Goal: Transaction & Acquisition: Purchase product/service

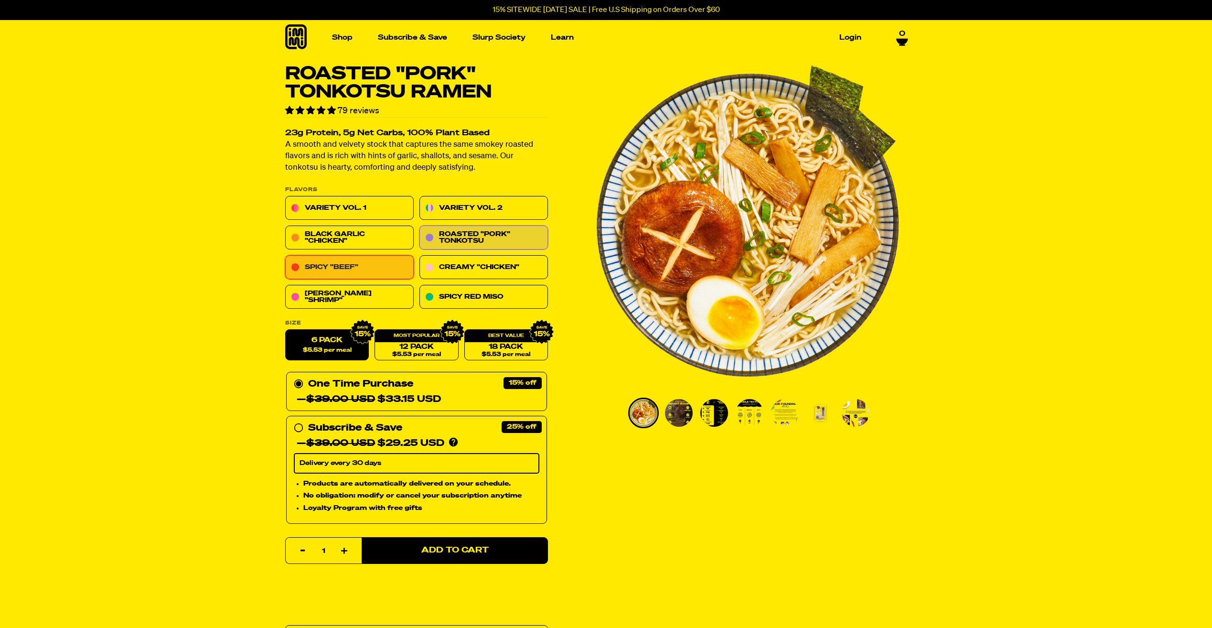
click at [356, 269] on link "Spicy "Beef"" at bounding box center [349, 268] width 128 height 24
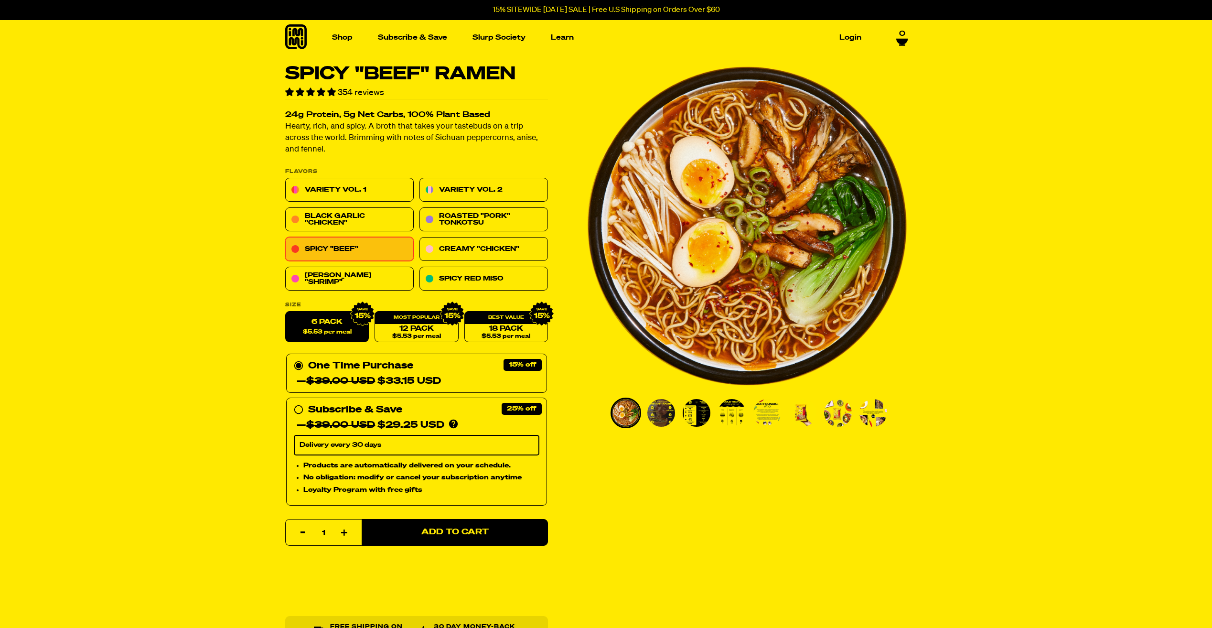
click at [660, 414] on img "Go to slide 2" at bounding box center [661, 413] width 28 height 28
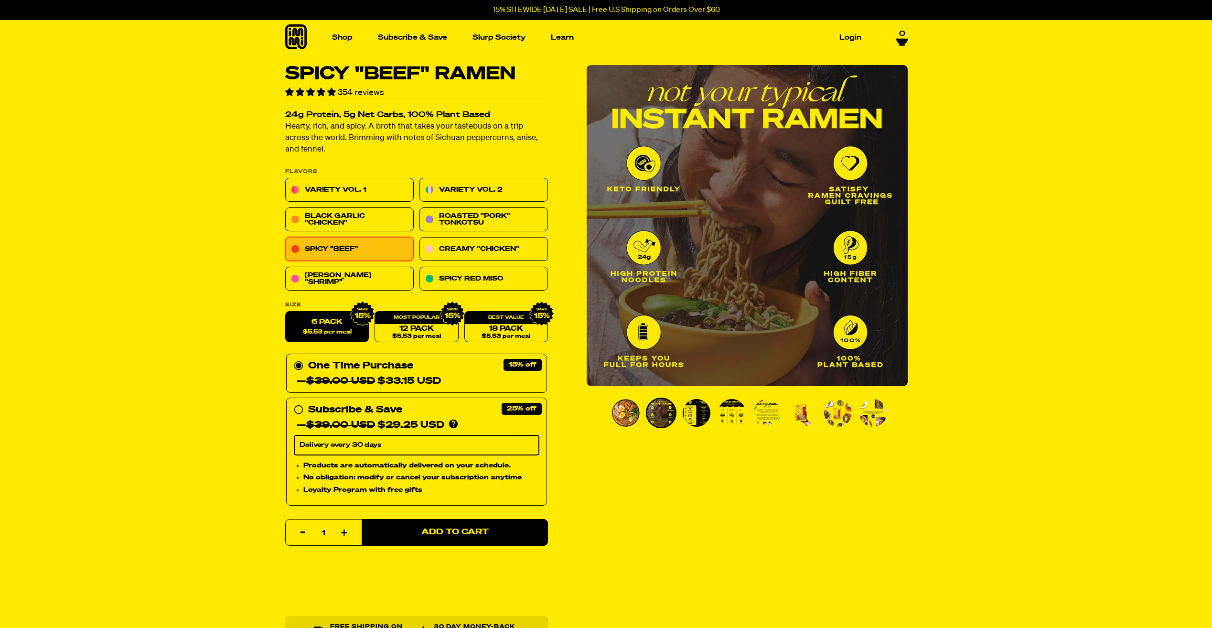
click at [698, 417] on img "Go to slide 3" at bounding box center [696, 413] width 28 height 28
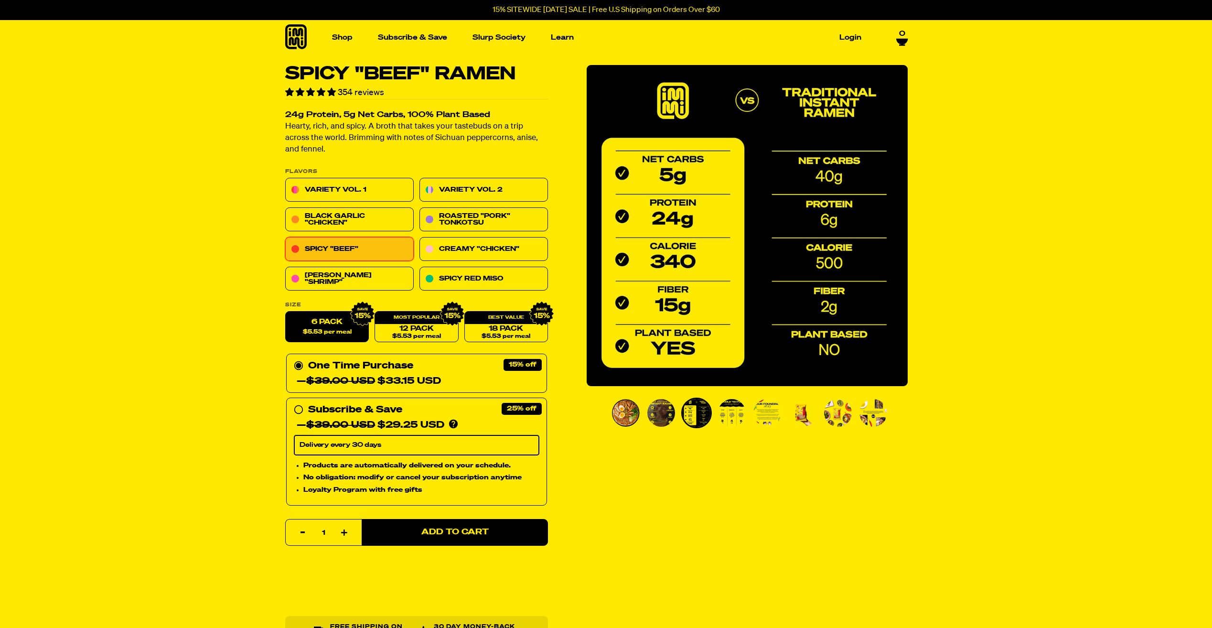
click at [731, 416] on img "Go to slide 4" at bounding box center [732, 413] width 28 height 28
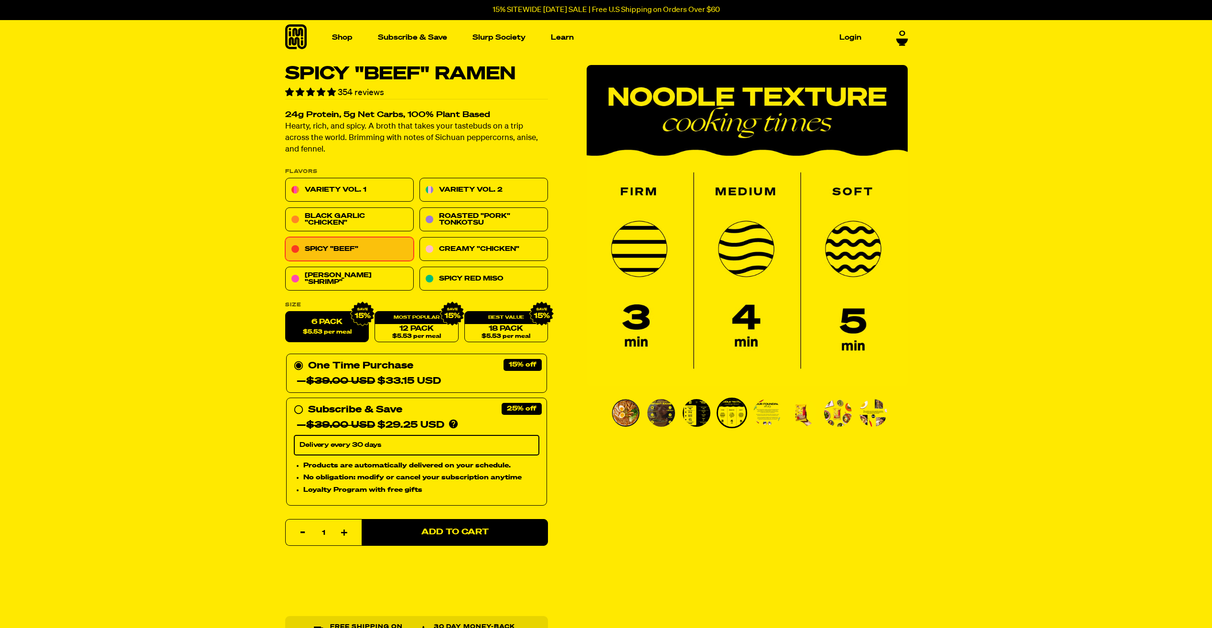
click at [790, 418] on img "Go to slide 6" at bounding box center [803, 413] width 28 height 28
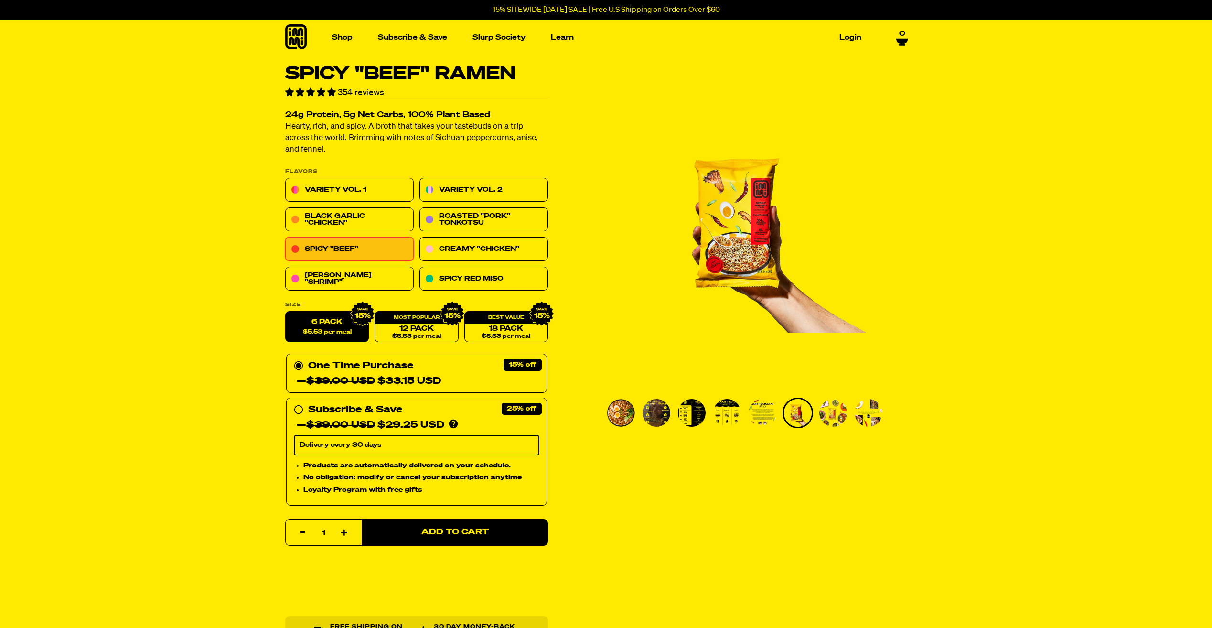
click at [831, 416] on img "Go to slide 7" at bounding box center [833, 413] width 28 height 28
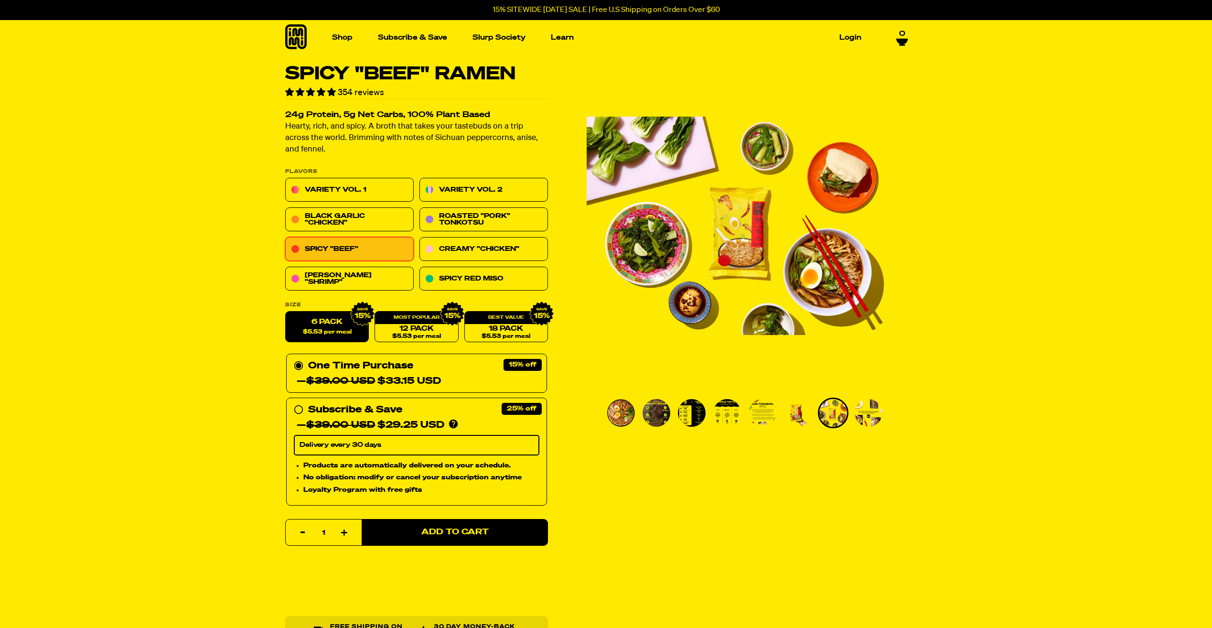
click at [867, 414] on img "Go to slide 8" at bounding box center [868, 413] width 28 height 28
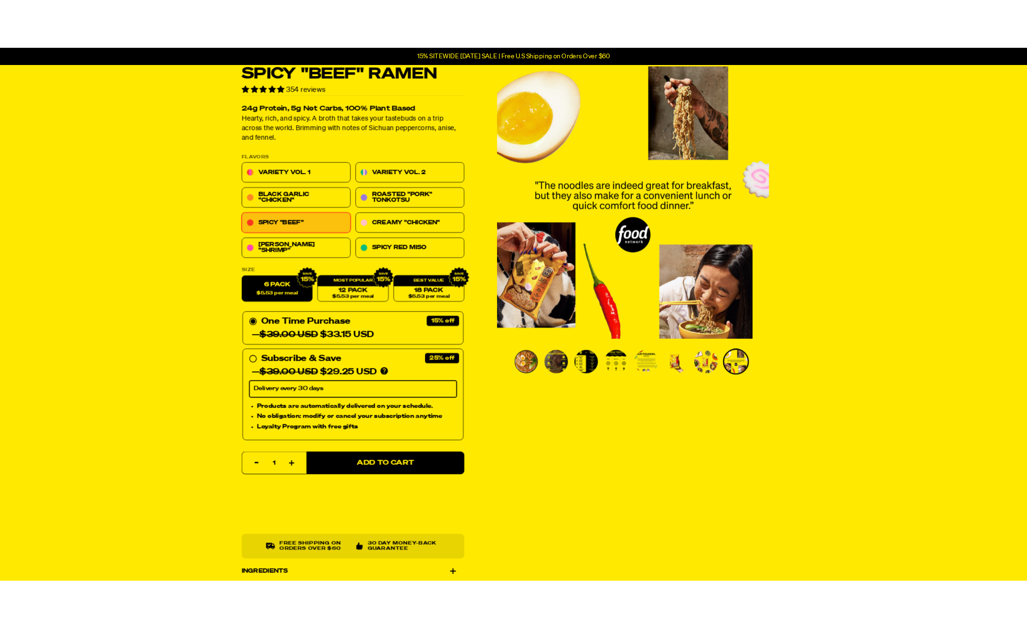
scroll to position [48, 0]
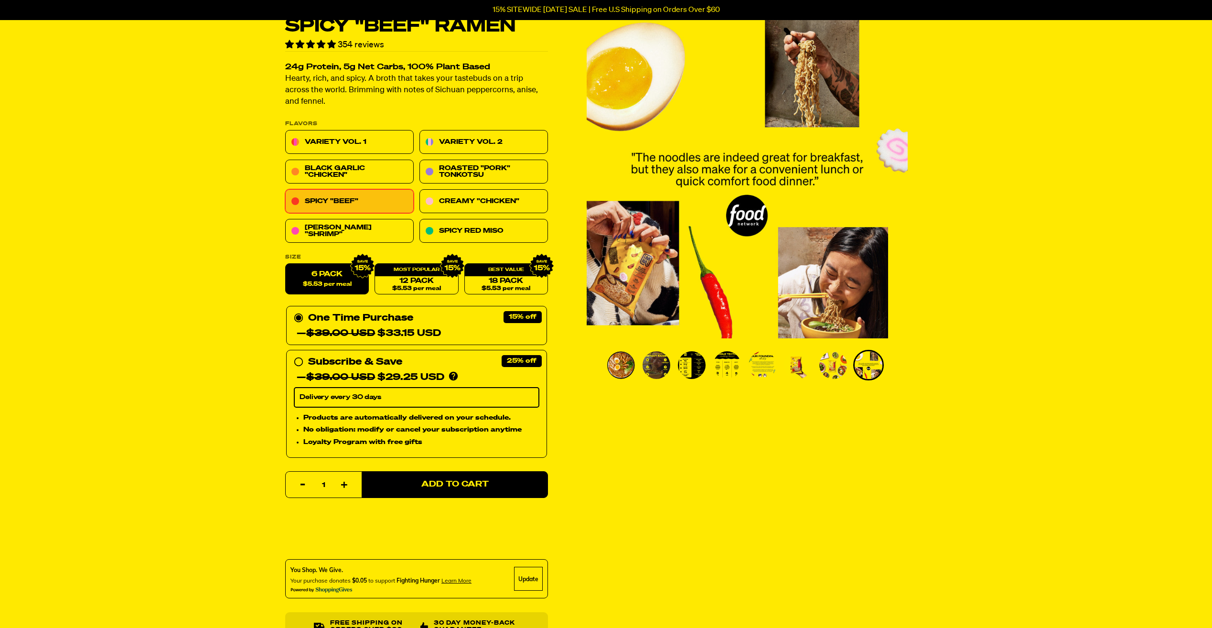
click at [1169, 62] on section "Spicy "Beef" Ramen 354 reviews 24g Protein, 5g Net Carbs, 100% Plant Based Hear…" at bounding box center [606, 480] width 1212 height 927
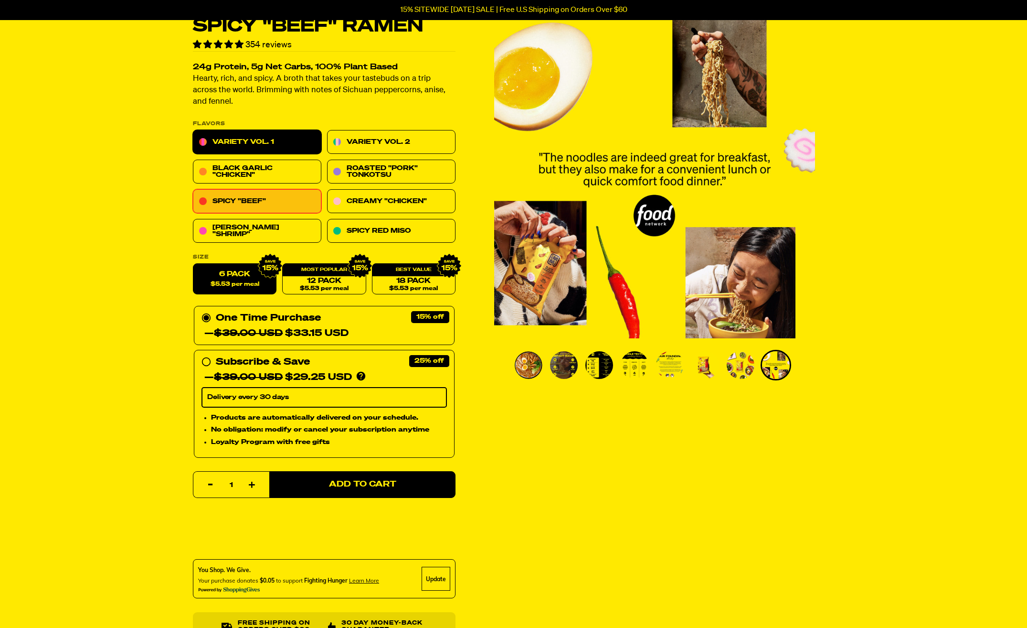
click at [260, 137] on link "Variety Vol. 1" at bounding box center [257, 142] width 128 height 24
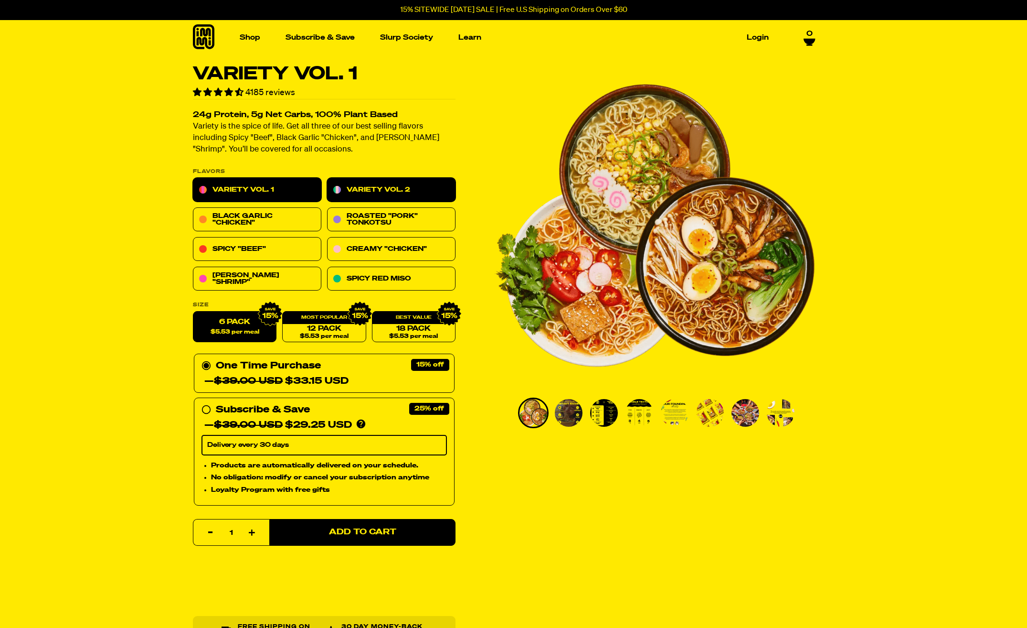
click at [388, 194] on link "Variety Vol. 2" at bounding box center [391, 190] width 128 height 24
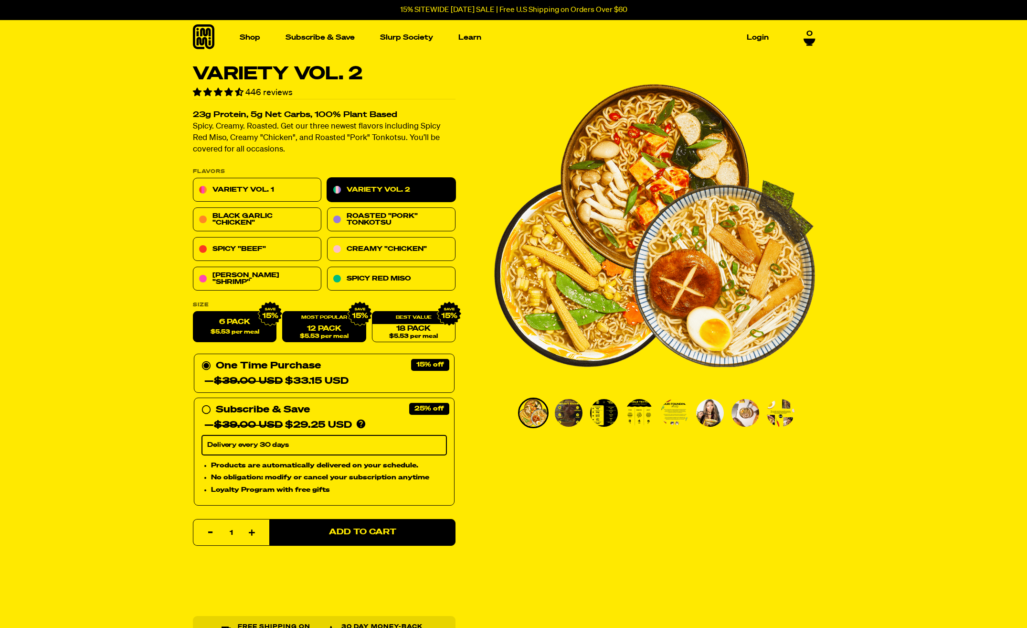
click at [344, 322] on div "12 Pack $5.53 per meal" at bounding box center [324, 326] width 84 height 31
click at [321, 331] on link "12 Pack $5.53 per meal" at bounding box center [324, 326] width 84 height 31
click at [251, 328] on label "6 Pack $5.53 per meal" at bounding box center [235, 326] width 84 height 31
click at [193, 312] on input "6 Pack $5.53 per meal" at bounding box center [193, 311] width 0 height 0
radio input "true"
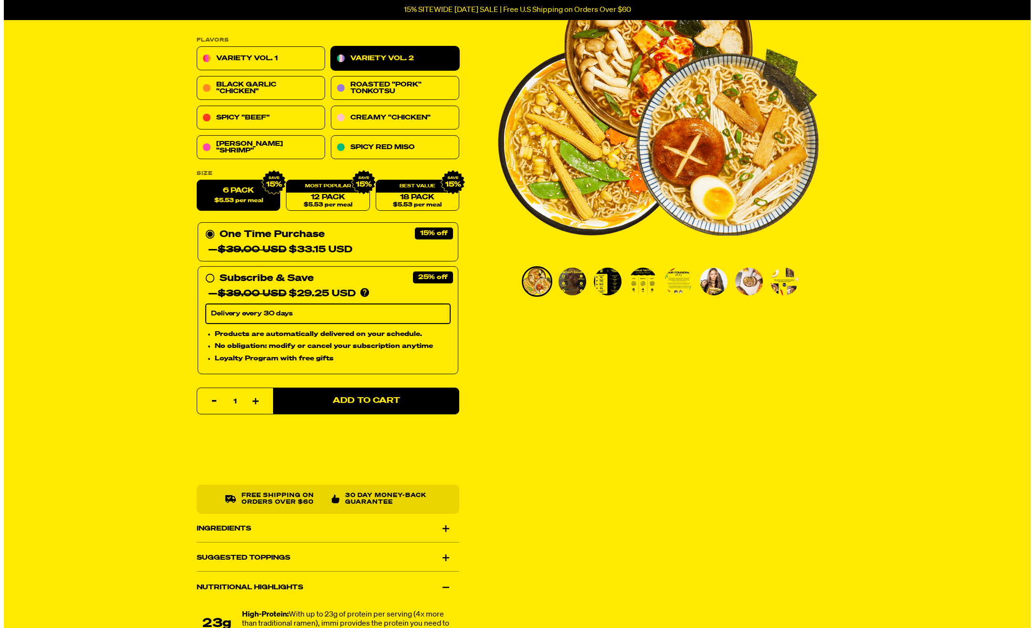
scroll to position [143, 0]
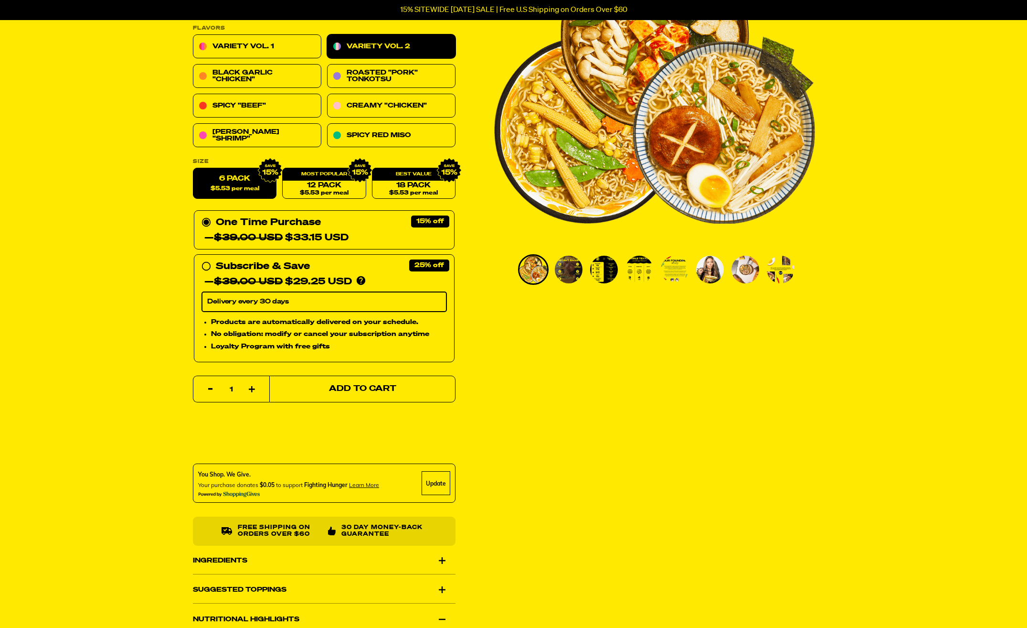
click at [383, 394] on button "Add to Cart" at bounding box center [362, 388] width 186 height 27
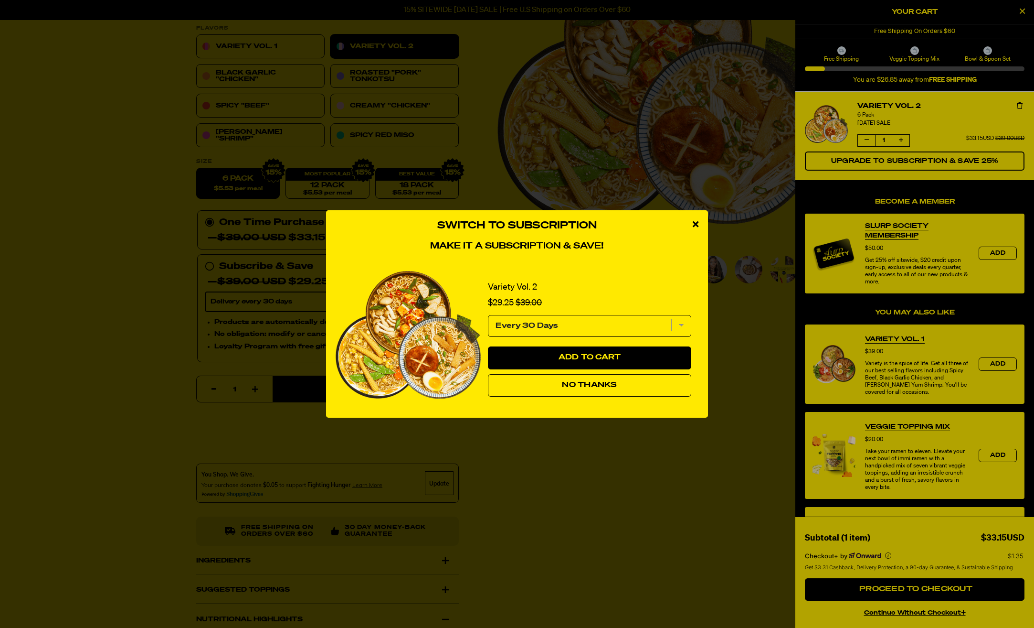
click at [615, 387] on span "No Thanks" at bounding box center [589, 385] width 55 height 8
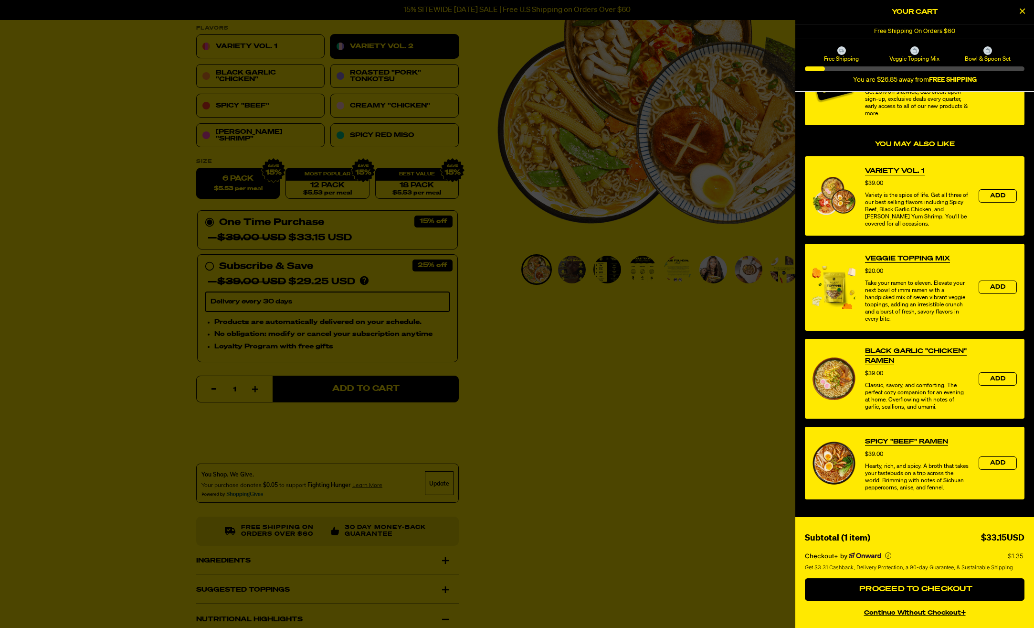
scroll to position [175, 0]
click at [951, 588] on span "Proceed to Checkout" at bounding box center [915, 589] width 116 height 8
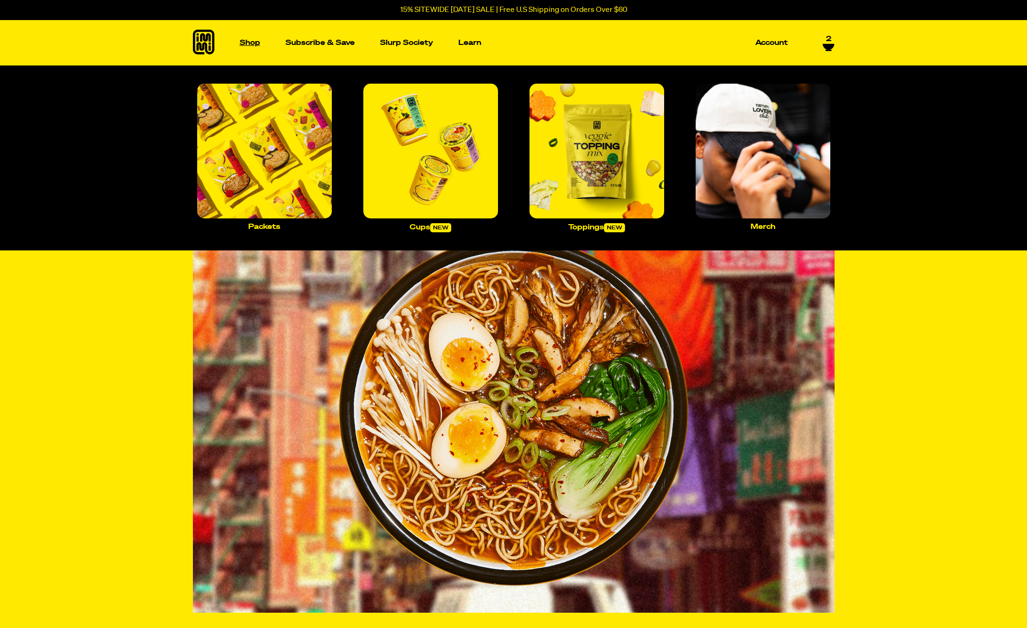
click at [255, 43] on p "Shop" at bounding box center [250, 42] width 21 height 7
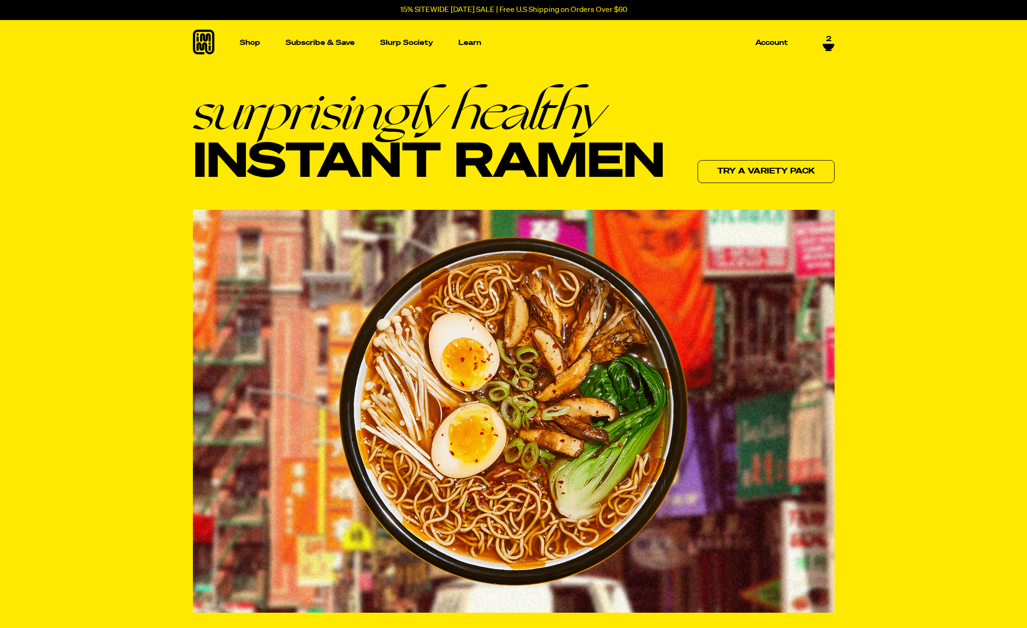
click at [199, 45] on icon at bounding box center [203, 42] width 21 height 25
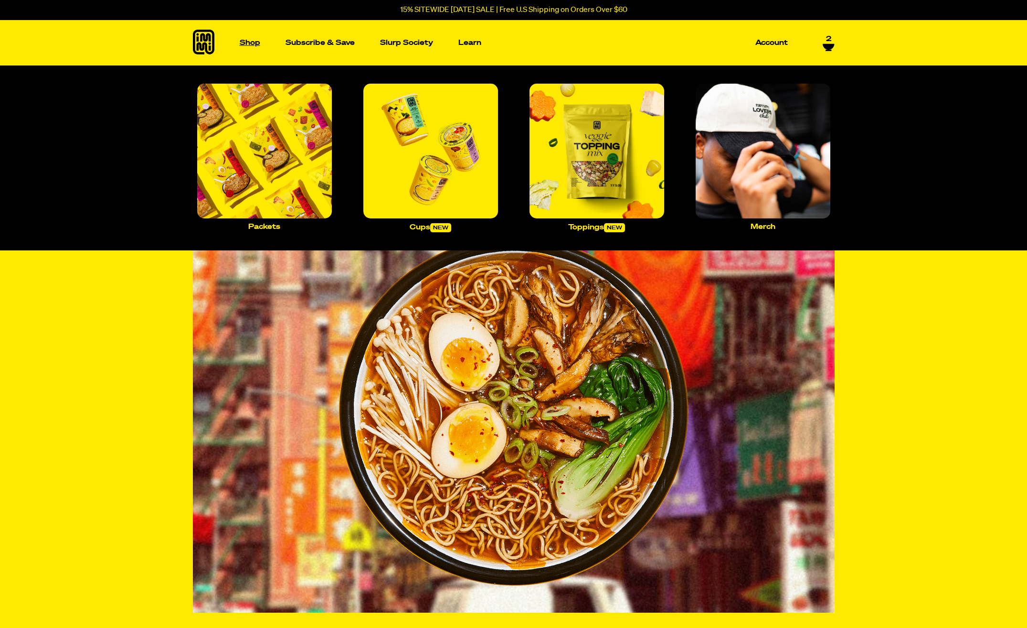
click at [246, 40] on p "Shop" at bounding box center [250, 42] width 21 height 7
click at [262, 153] on img "Main navigation" at bounding box center [264, 151] width 135 height 135
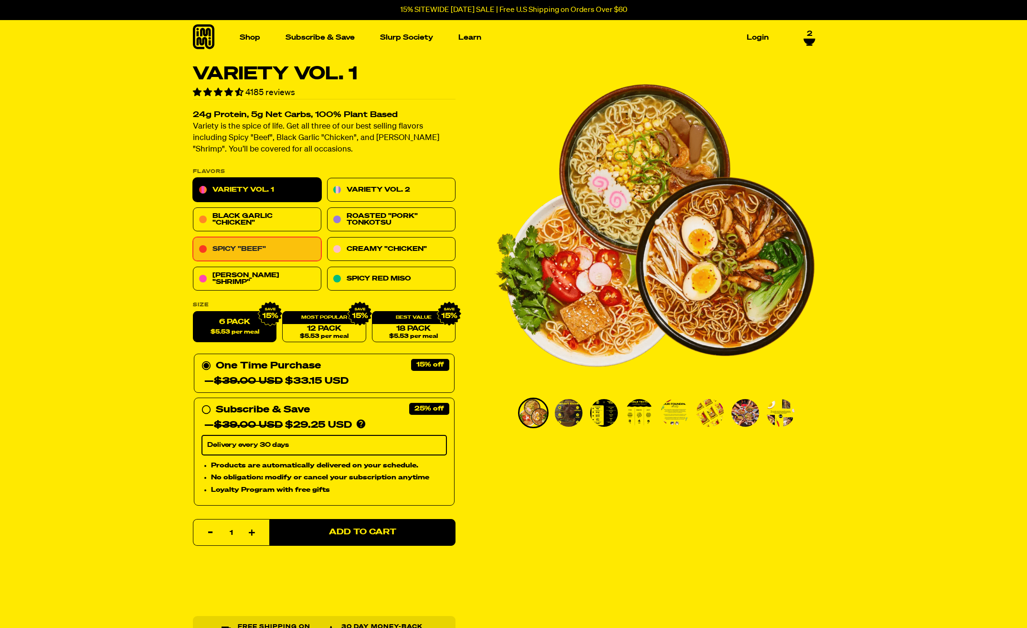
click at [256, 250] on link "Spicy "Beef"" at bounding box center [257, 249] width 128 height 24
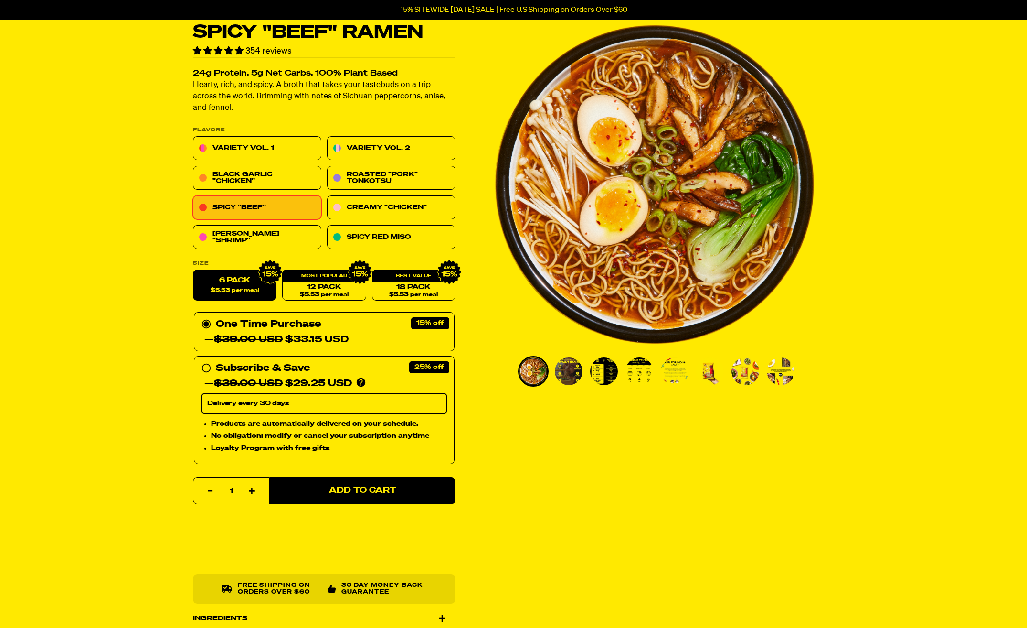
scroll to position [48, 0]
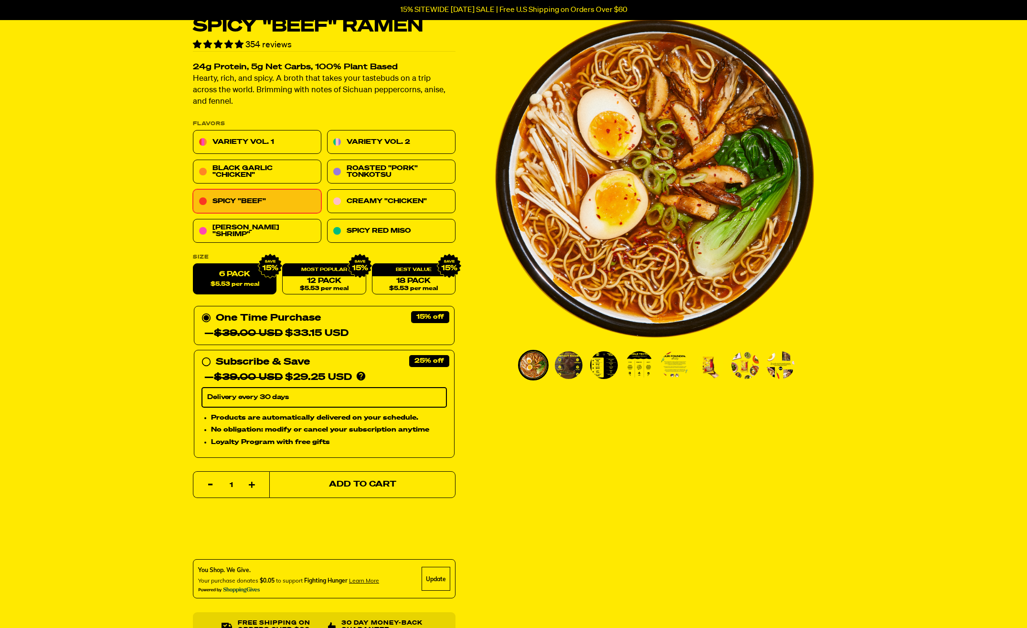
click at [363, 487] on span "Add to Cart" at bounding box center [362, 484] width 67 height 8
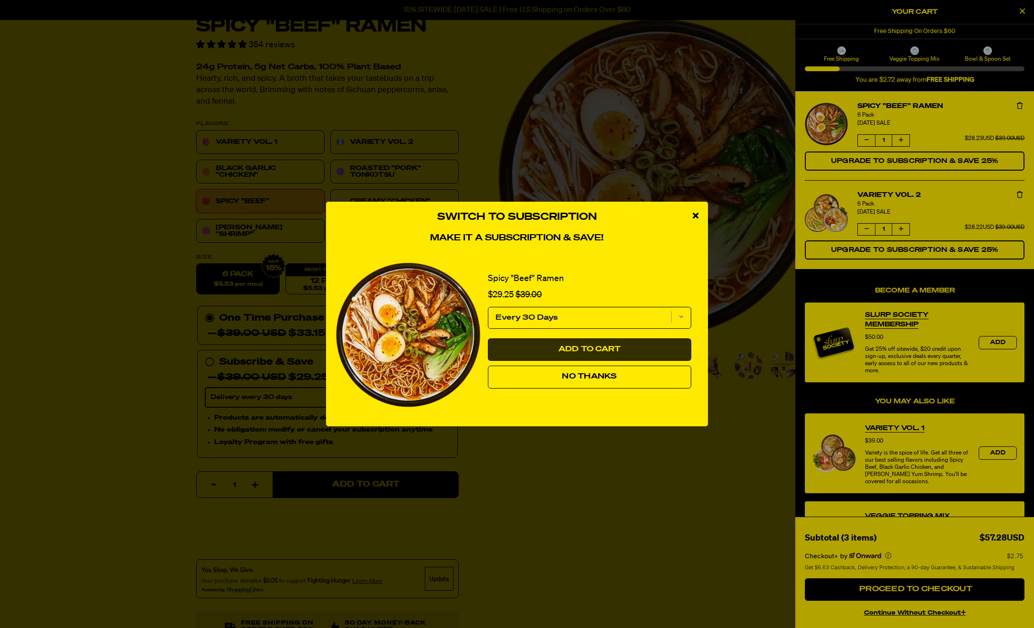
click at [608, 345] on span "Add to Cart" at bounding box center [590, 349] width 63 height 8
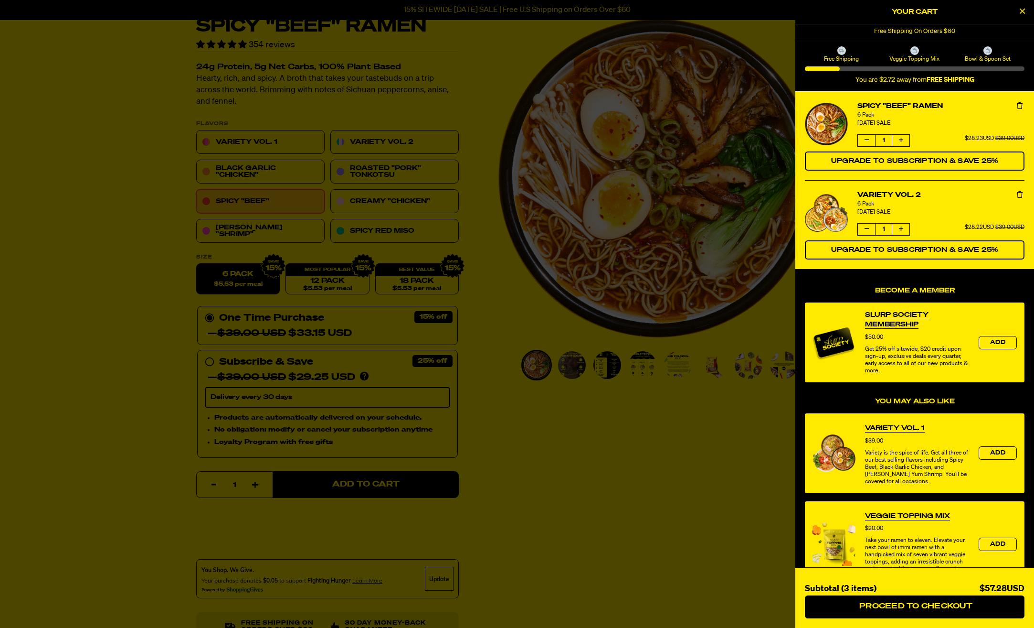
select select "Every 30 Days"
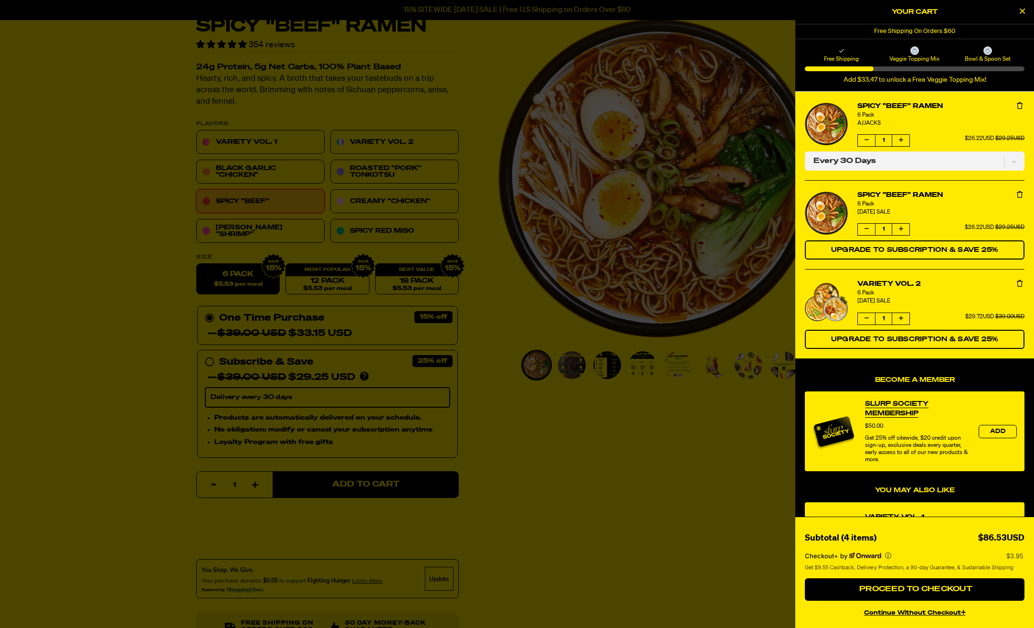
click at [1017, 108] on icon "product" at bounding box center [1020, 105] width 6 height 7
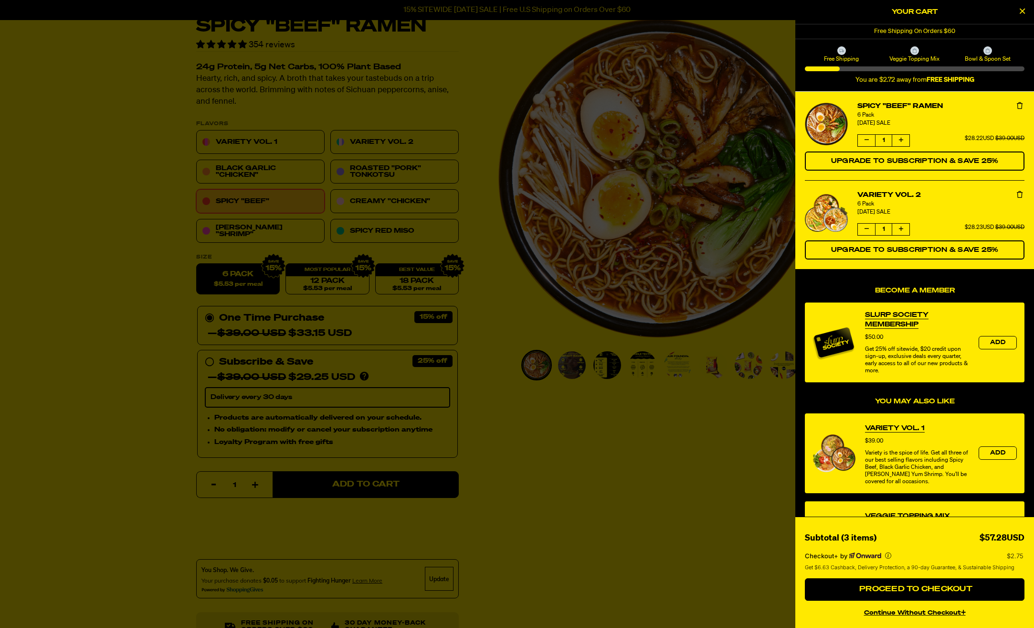
click at [595, 421] on div at bounding box center [517, 314] width 1034 height 628
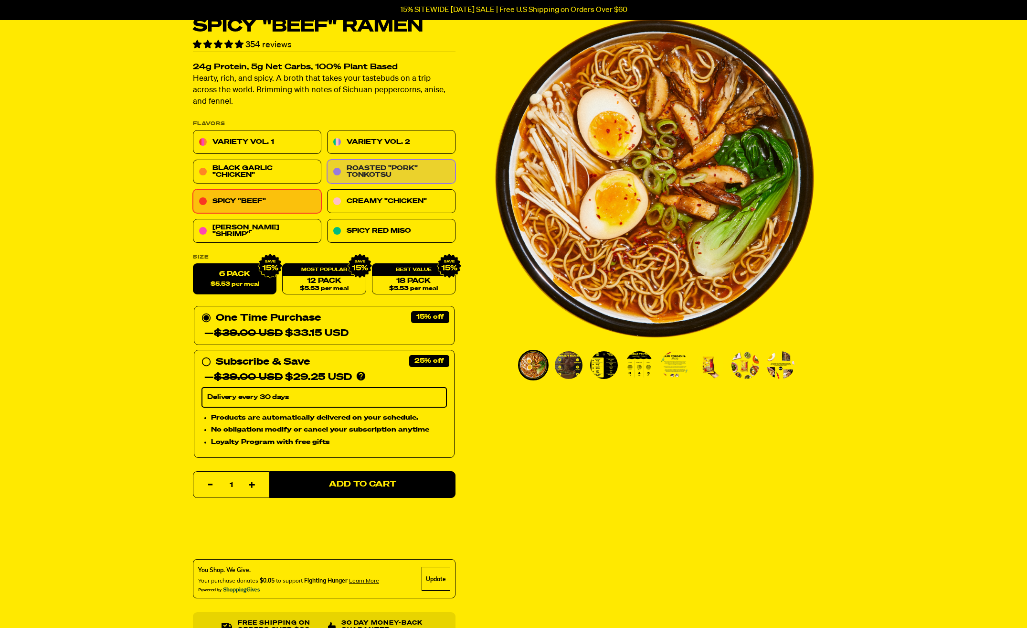
click at [384, 171] on link "Roasted "Pork" Tonkotsu" at bounding box center [391, 172] width 128 height 24
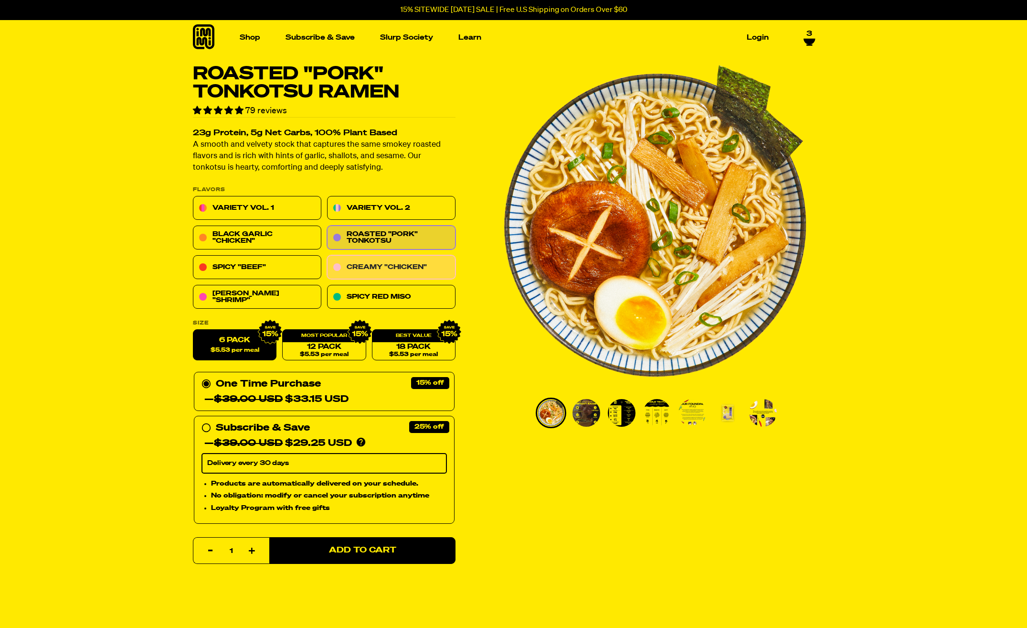
click at [380, 267] on link "Creamy "Chicken"" at bounding box center [391, 268] width 128 height 24
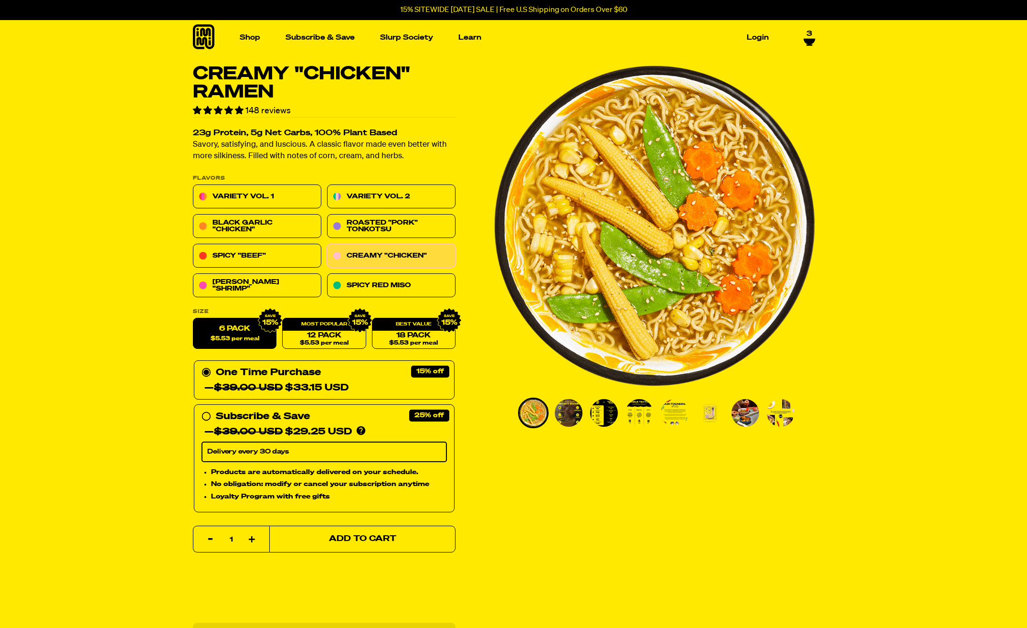
click at [330, 540] on span "Add to Cart" at bounding box center [362, 539] width 67 height 8
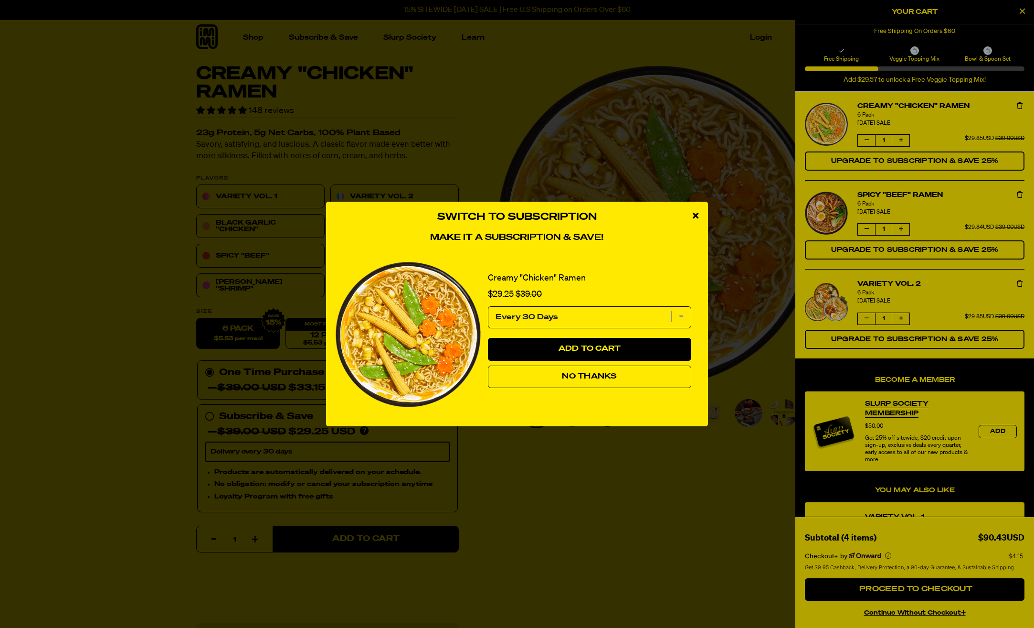
click at [568, 383] on button "No Thanks" at bounding box center [589, 376] width 203 height 23
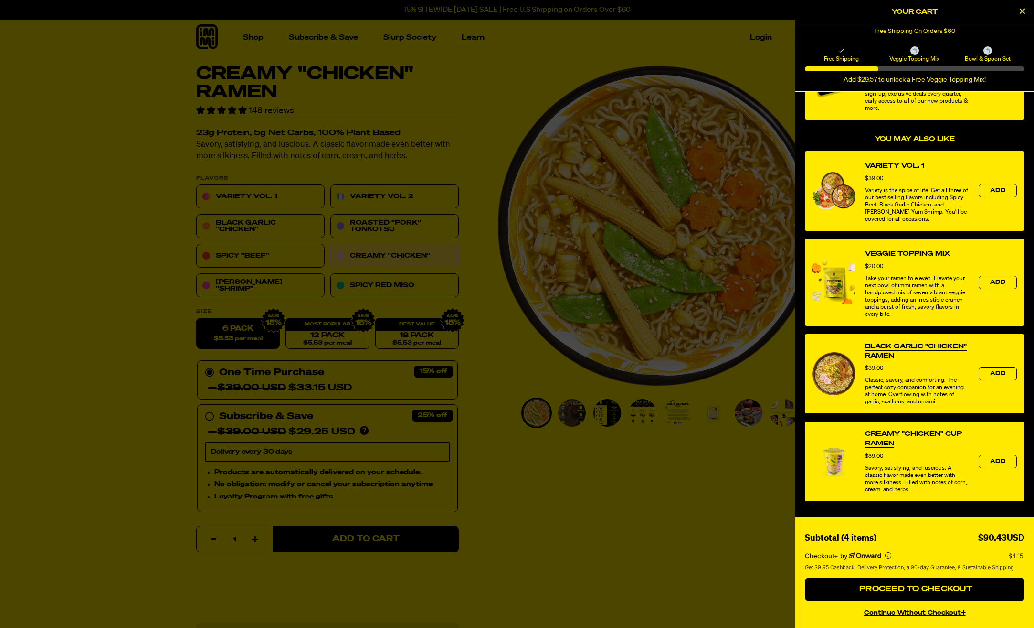
scroll to position [353, 0]
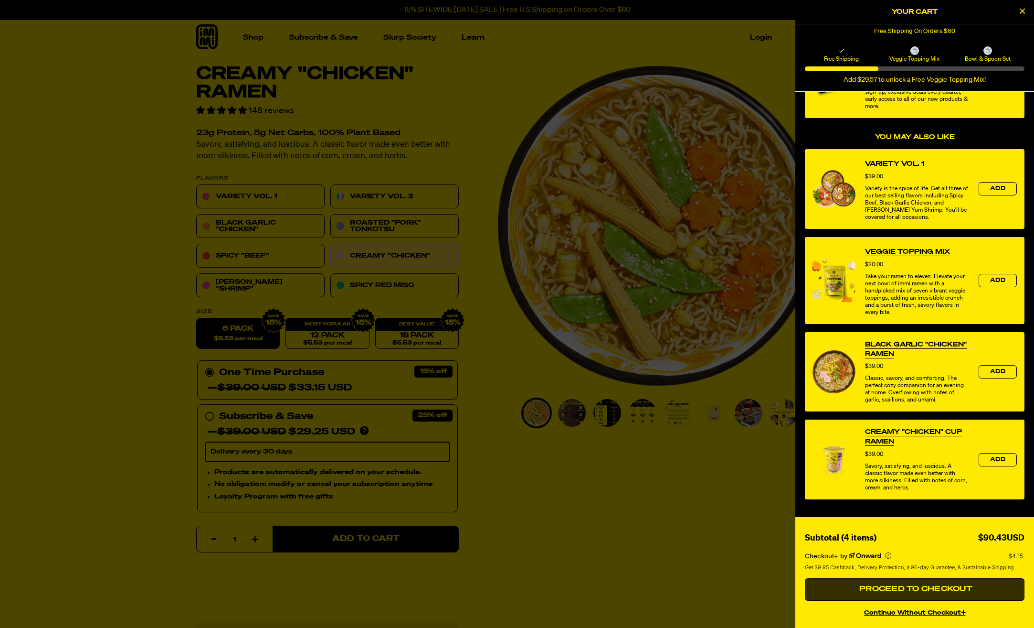
click at [951, 588] on span "Proceed to Checkout" at bounding box center [915, 589] width 116 height 8
